Goal: Information Seeking & Learning: Understand process/instructions

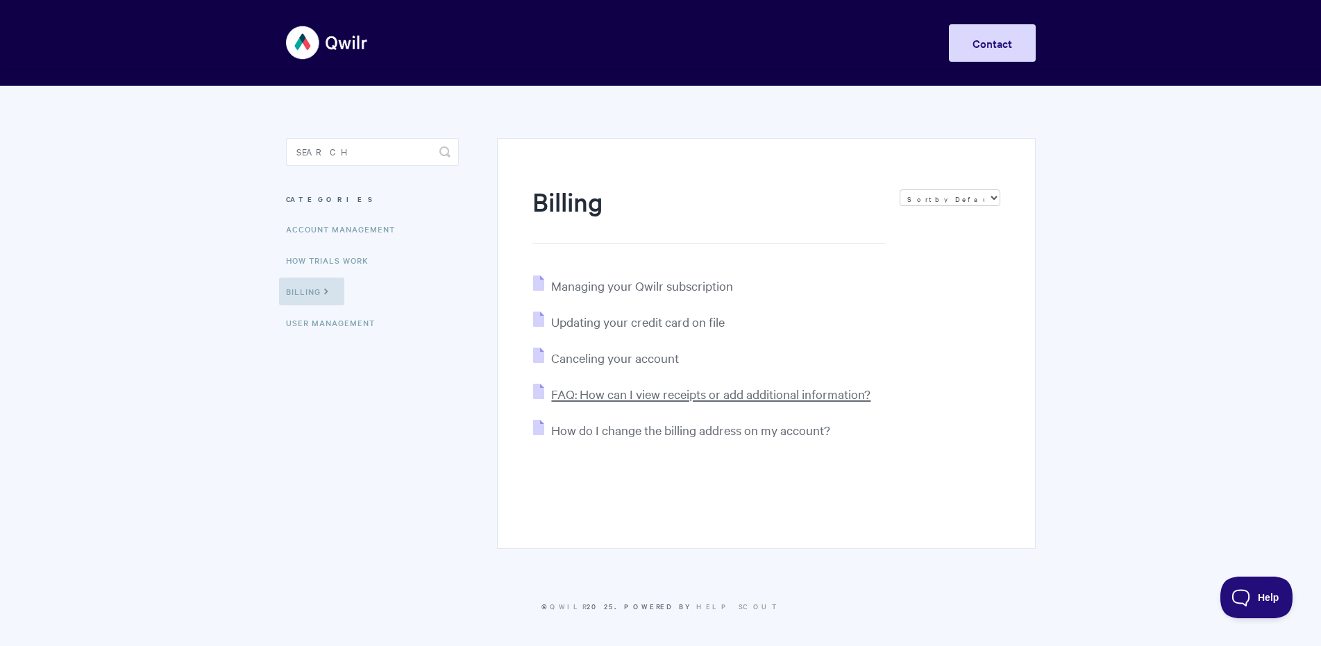
click at [698, 395] on span "FAQ: How can I view receipts or add additional information?" at bounding box center [710, 394] width 319 height 16
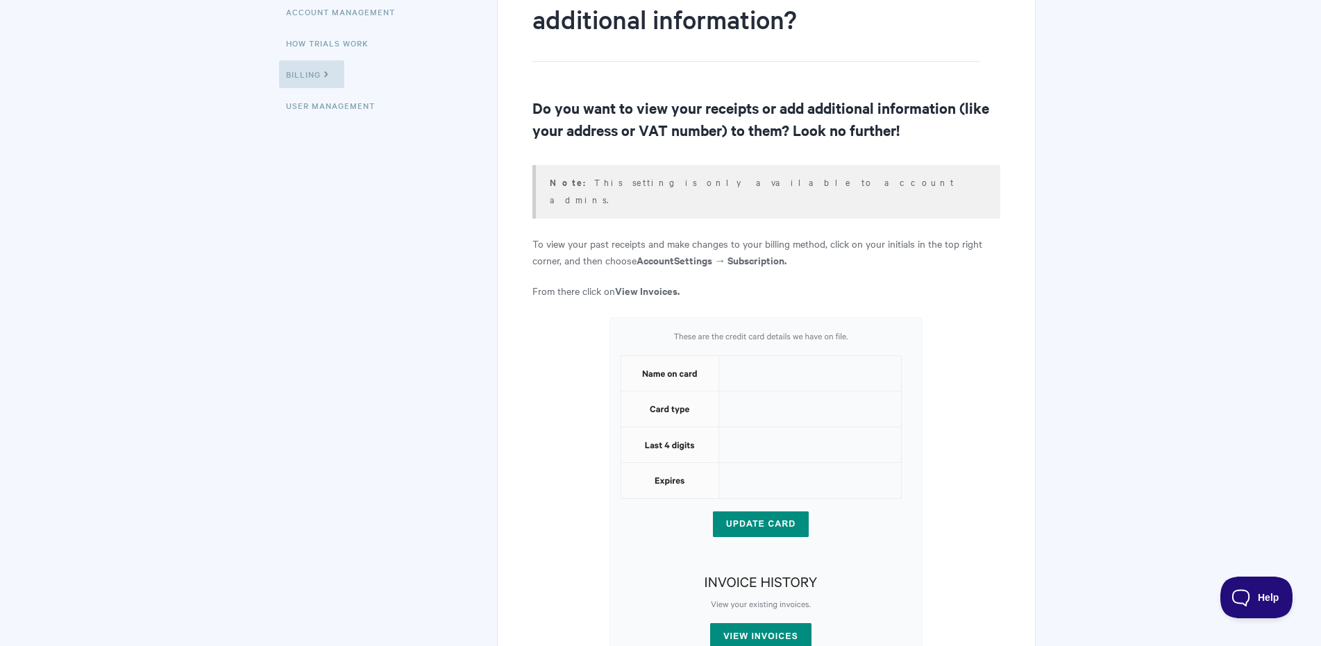
scroll to position [278, 0]
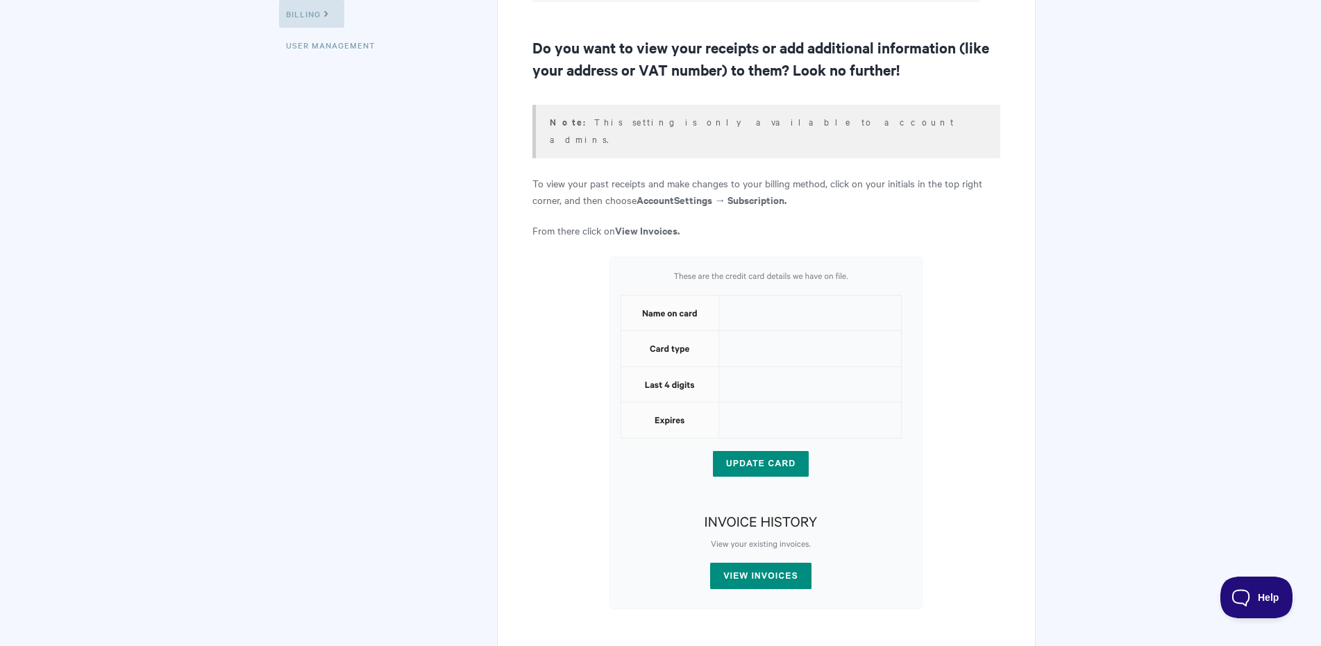
click at [631, 223] on strong "View Invoices." at bounding box center [647, 230] width 65 height 15
click at [629, 223] on strong "View Invoices." at bounding box center [647, 230] width 65 height 15
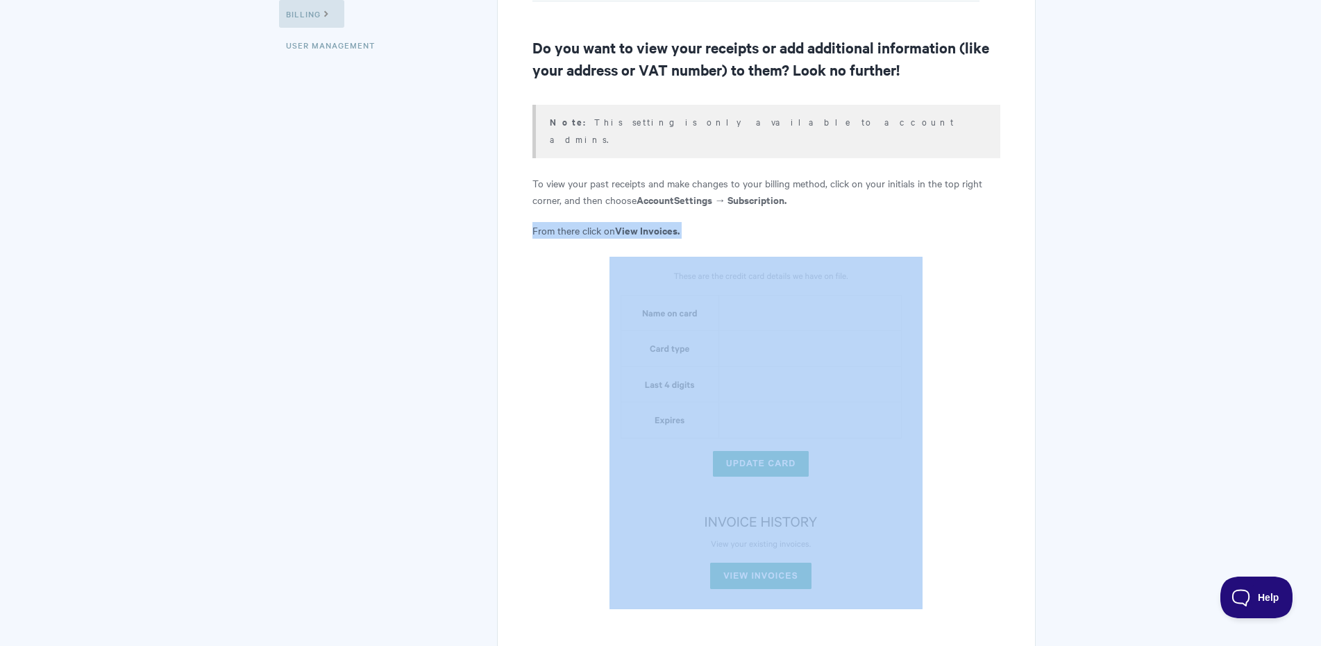
click at [629, 223] on strong "View Invoices." at bounding box center [647, 230] width 65 height 15
